Goal: Contribute content: Add original content to the website for others to see

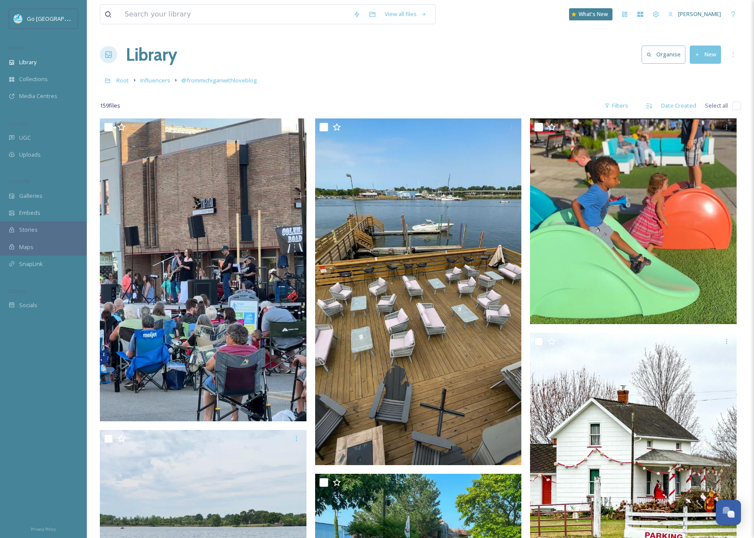
click at [711, 49] on button "New" at bounding box center [704, 55] width 31 height 18
click at [355, 62] on div "Library Organise New File Upload .zip Upload Folder" at bounding box center [420, 55] width 641 height 26
click at [29, 134] on span "UGC" at bounding box center [25, 138] width 12 height 8
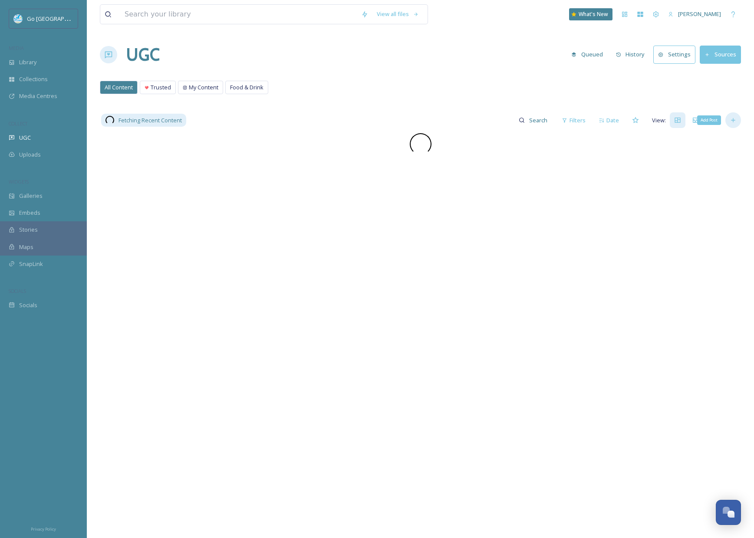
click at [734, 115] on div "Add Post" at bounding box center [733, 120] width 16 height 16
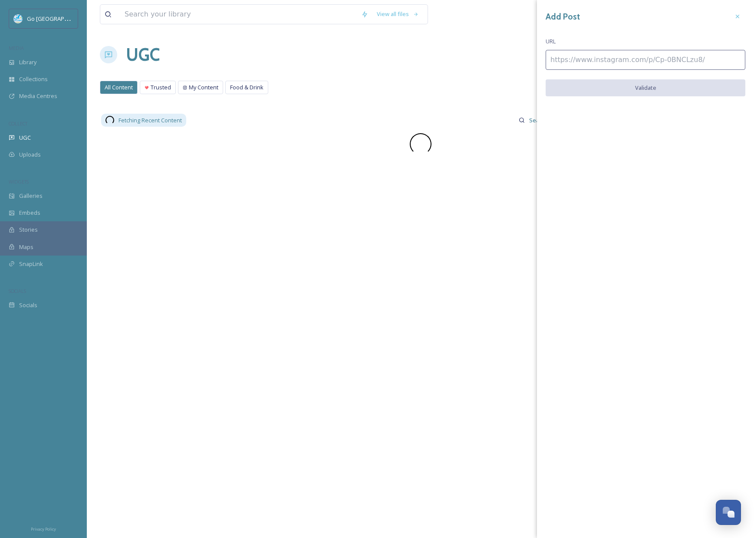
click at [596, 60] on input at bounding box center [645, 60] width 200 height 20
paste input "[URL][DOMAIN_NAME]"
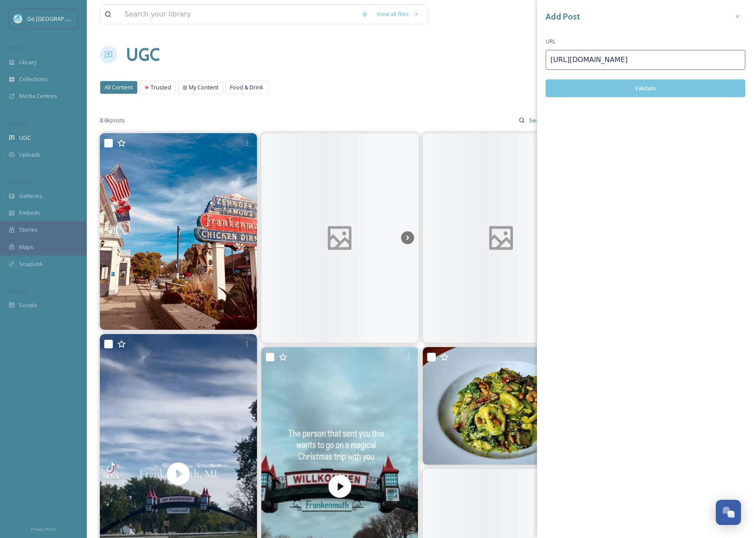
type input "[URL][DOMAIN_NAME]"
click at [658, 87] on button "Validate" at bounding box center [645, 88] width 200 height 18
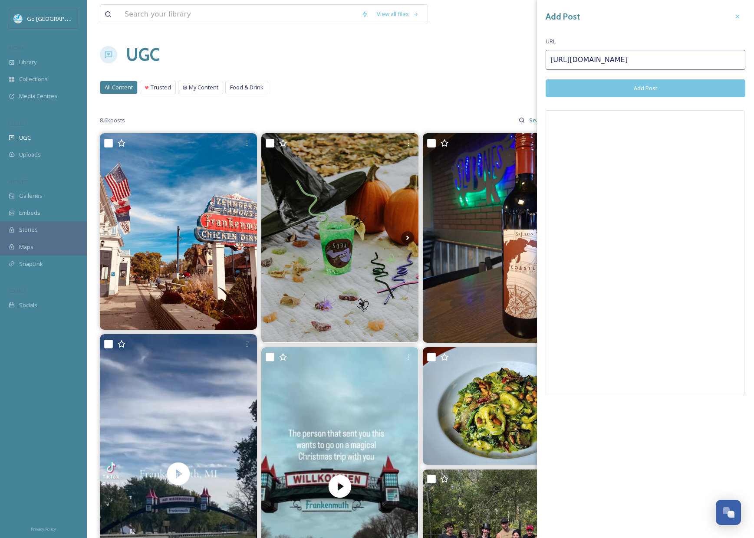
click at [649, 85] on button "Add Post" at bounding box center [645, 88] width 200 height 18
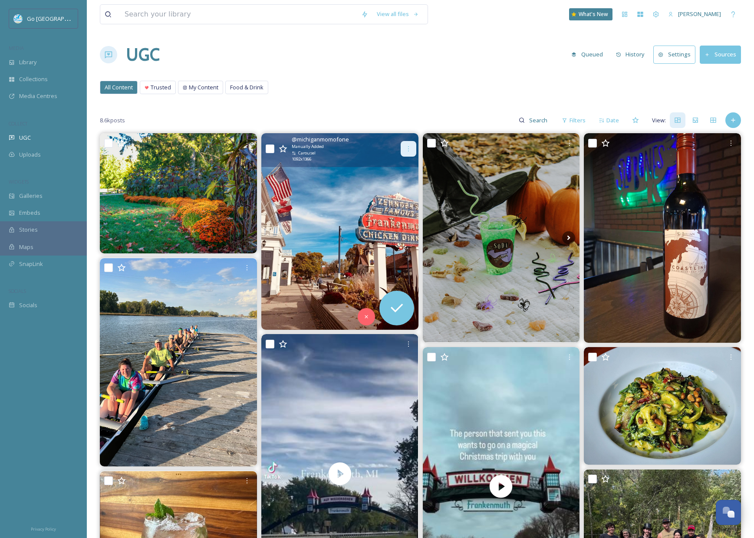
click at [408, 144] on div at bounding box center [408, 149] width 16 height 16
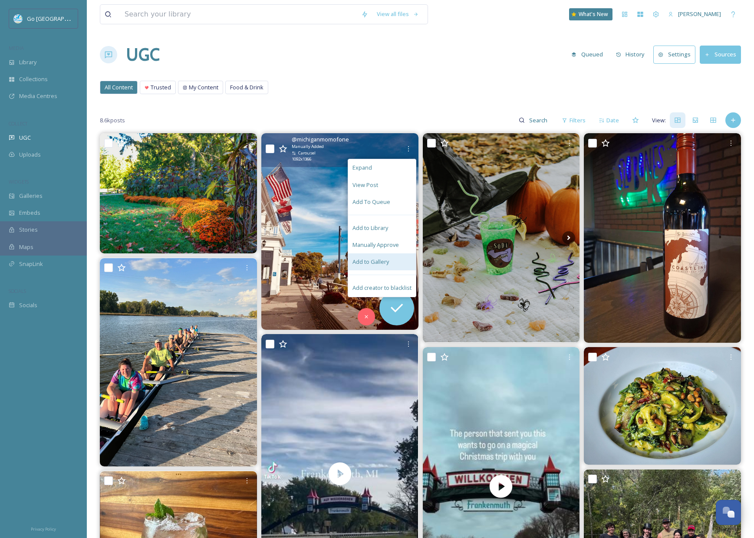
click at [388, 262] on div "Add to Gallery" at bounding box center [382, 261] width 68 height 17
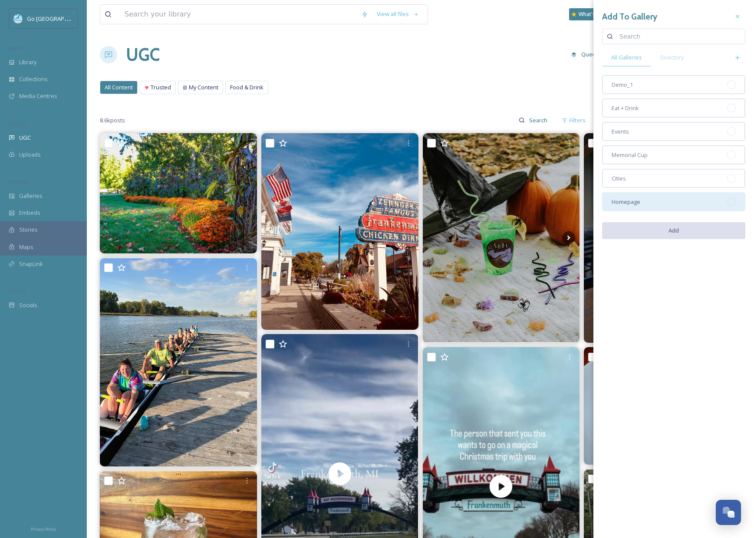
click at [651, 194] on div "Homepage" at bounding box center [673, 201] width 143 height 19
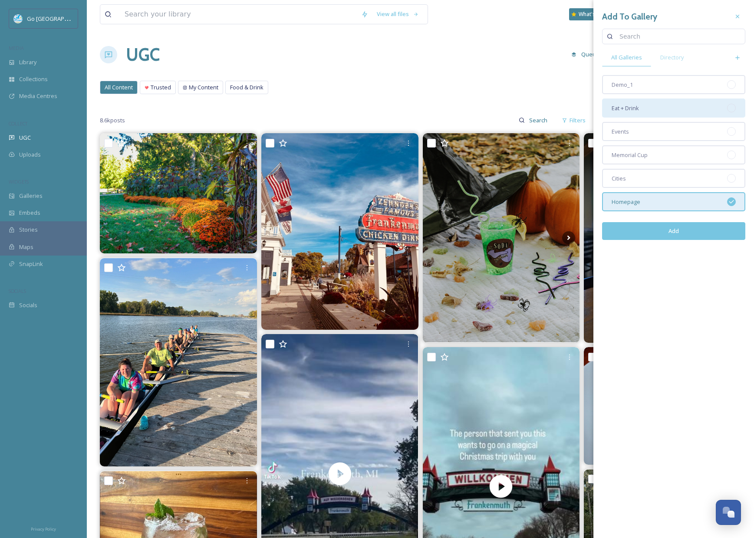
click at [647, 110] on div "Eat + Drink" at bounding box center [673, 107] width 143 height 19
click at [675, 225] on button "Add" at bounding box center [673, 231] width 143 height 18
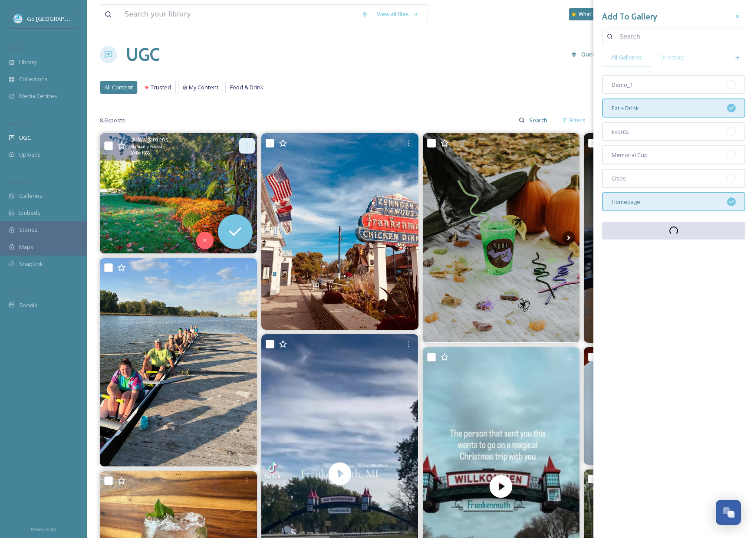
click at [248, 145] on icon at bounding box center [246, 145] width 7 height 7
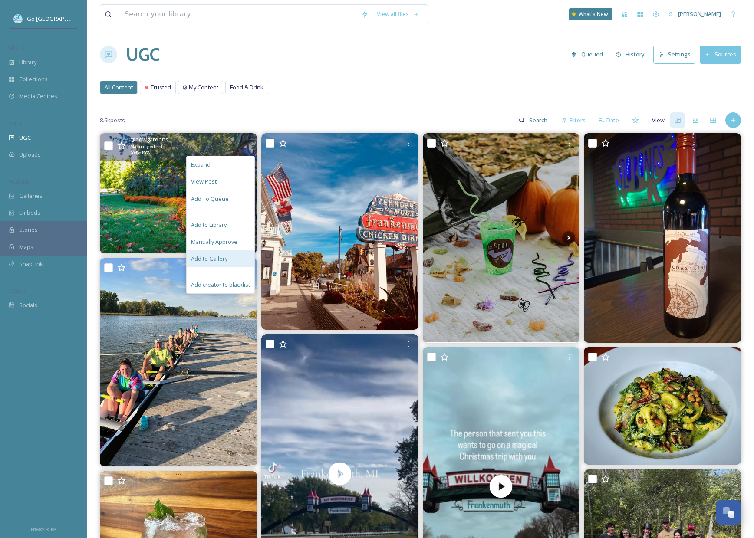
click at [224, 258] on span "Add to Gallery" at bounding box center [209, 259] width 36 height 8
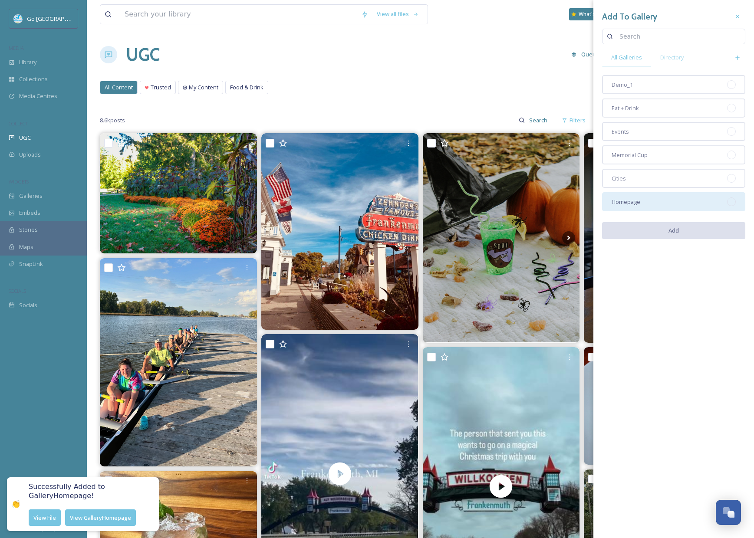
click at [643, 196] on div "Homepage" at bounding box center [673, 201] width 143 height 19
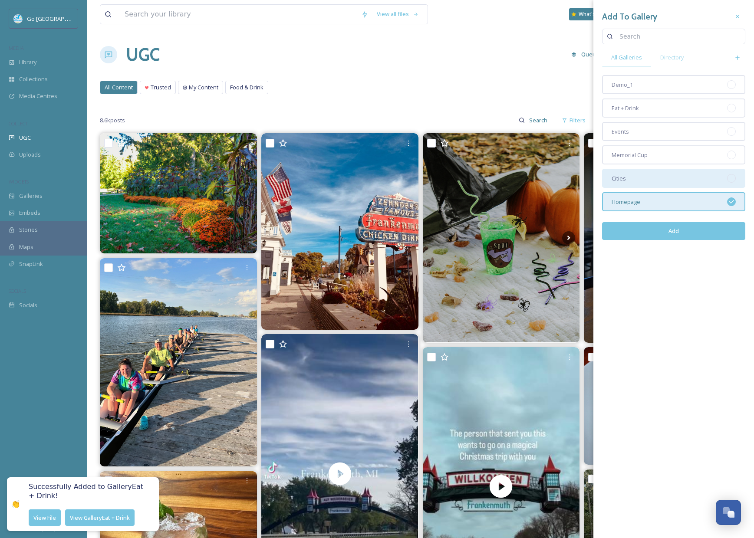
click at [633, 174] on div "Cities" at bounding box center [673, 178] width 143 height 19
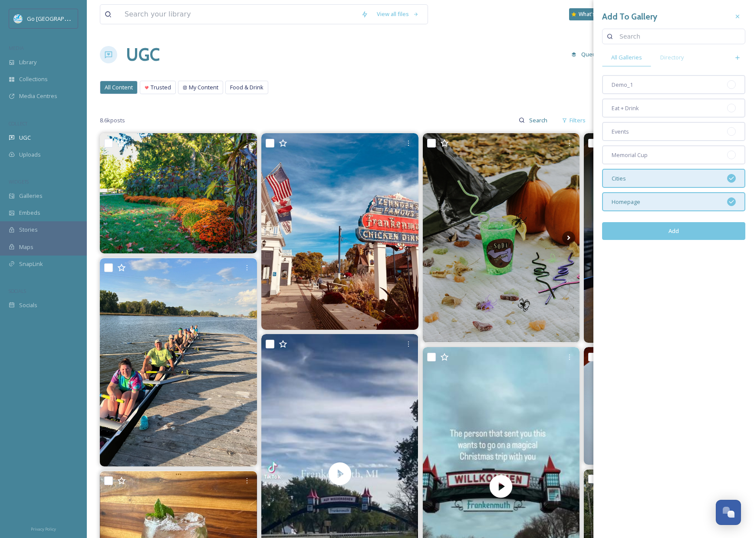
click at [669, 232] on button "Add" at bounding box center [673, 231] width 143 height 18
